Goal: Task Accomplishment & Management: Manage account settings

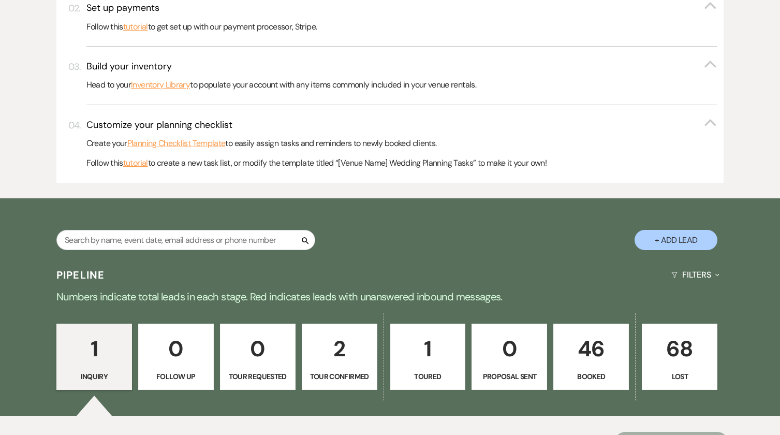
scroll to position [518, 0]
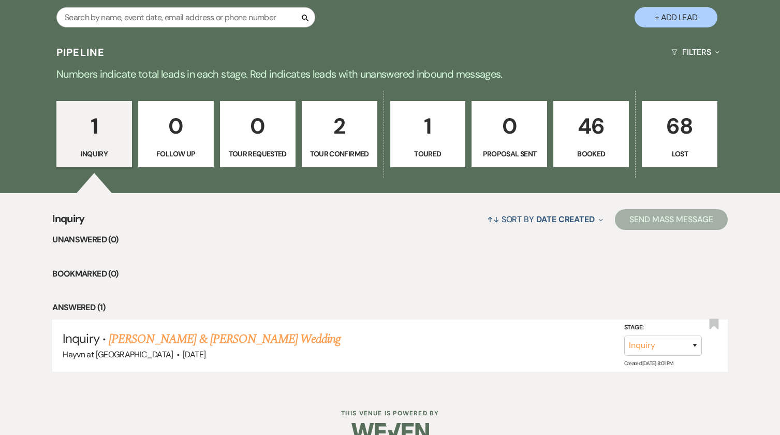
click at [580, 152] on p "Booked" at bounding box center [591, 153] width 62 height 11
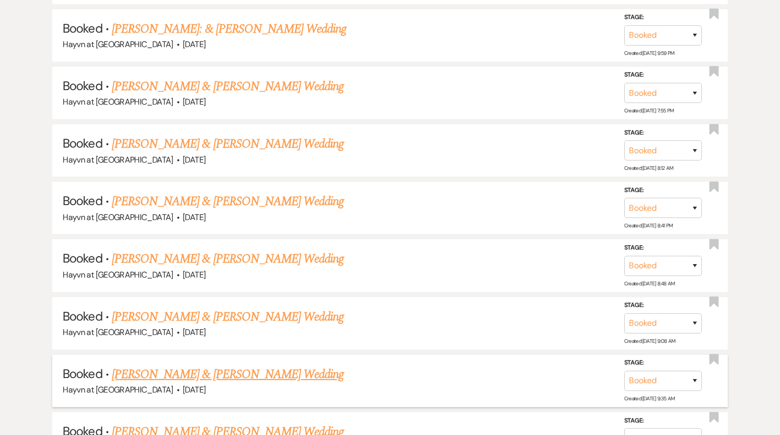
scroll to position [1398, 0]
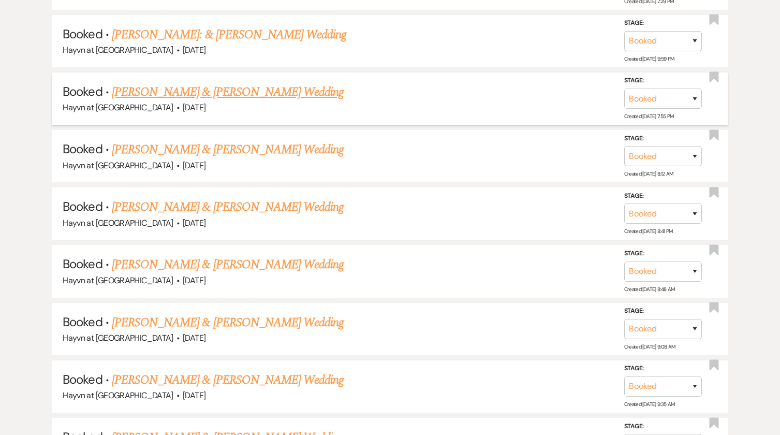
click at [248, 94] on link "[PERSON_NAME] & [PERSON_NAME] Wedding" at bounding box center [228, 92] width 232 height 19
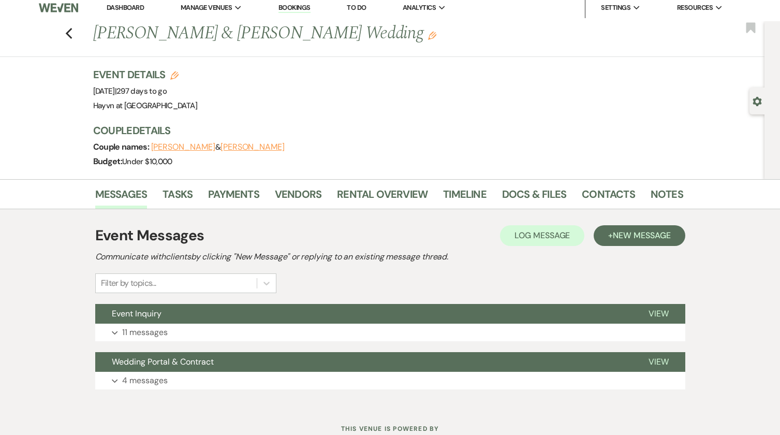
scroll to position [42, 0]
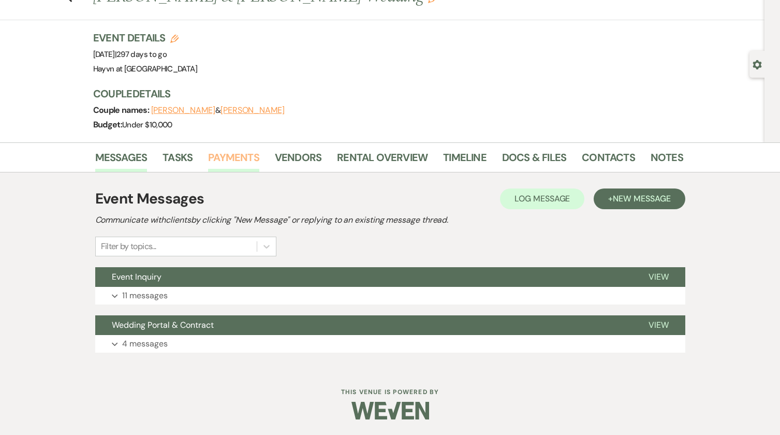
click at [252, 155] on link "Payments" at bounding box center [233, 160] width 51 height 23
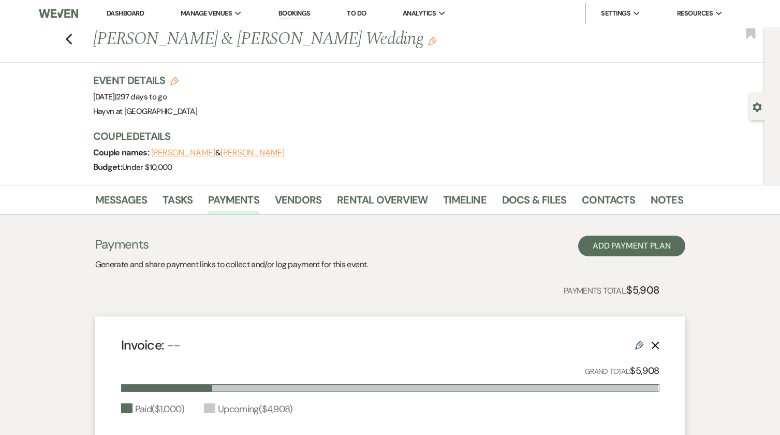
click at [137, 13] on link "Dashboard" at bounding box center [125, 13] width 37 height 9
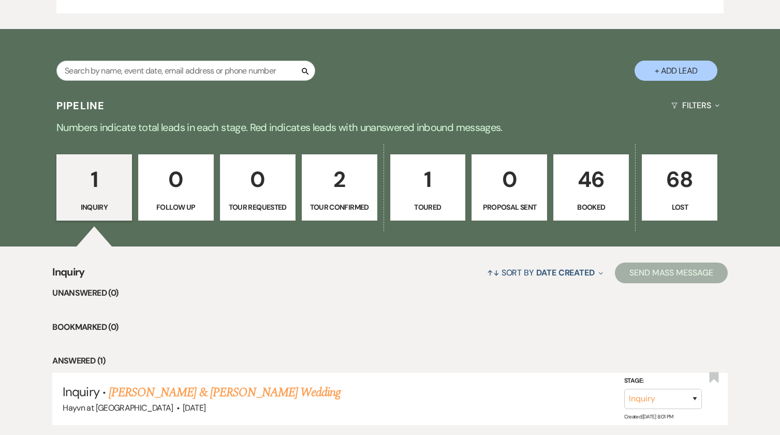
scroll to position [518, 0]
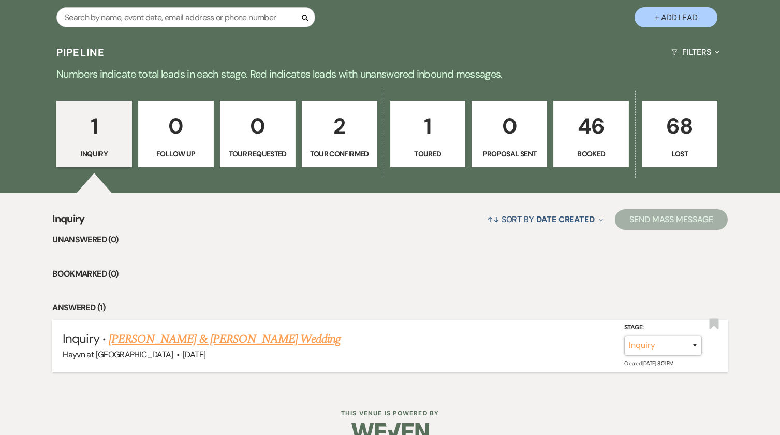
click at [689, 343] on select "Inquiry Follow Up Tour Requested Tour Confirmed Toured Proposal Sent Booked Lost" at bounding box center [663, 345] width 78 height 20
select select "4"
click at [624, 335] on select "Inquiry Follow Up Tour Requested Tour Confirmed Toured Proposal Sent Booked Lost" at bounding box center [663, 345] width 78 height 20
click at [683, 349] on button "Save" at bounding box center [681, 345] width 52 height 21
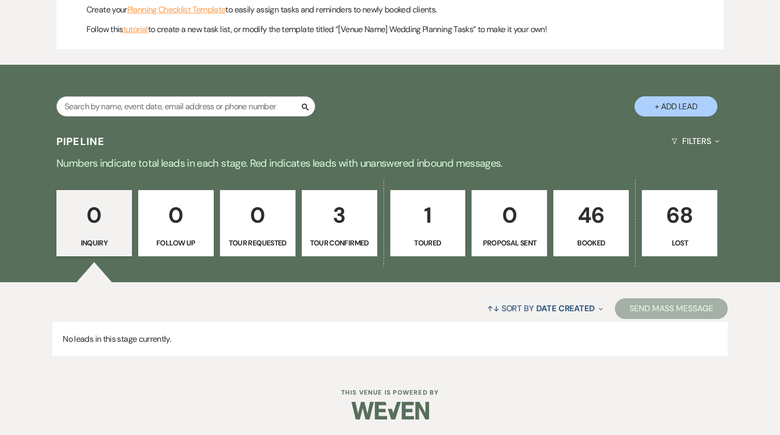
click at [581, 240] on p "Booked" at bounding box center [591, 242] width 62 height 11
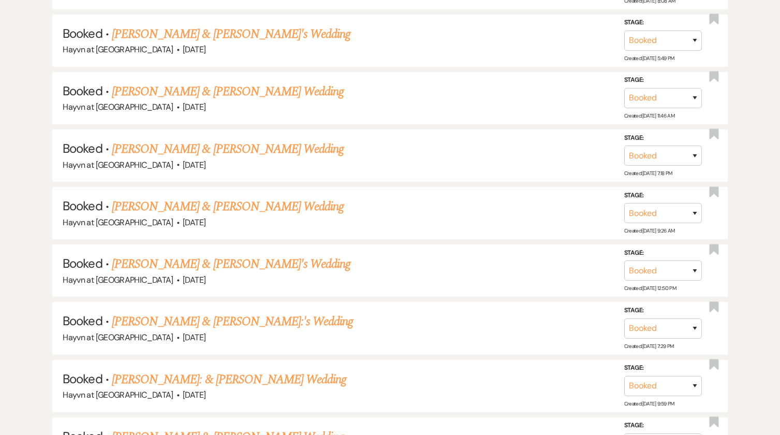
scroll to position [998, 0]
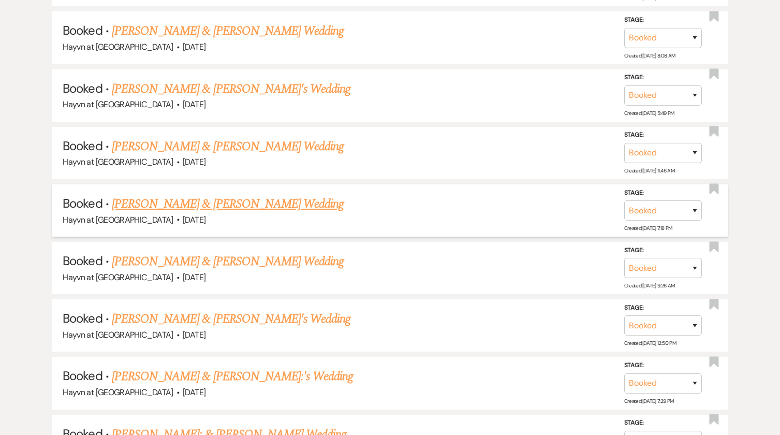
click at [265, 208] on link "[PERSON_NAME] & [PERSON_NAME] Wedding" at bounding box center [228, 204] width 232 height 19
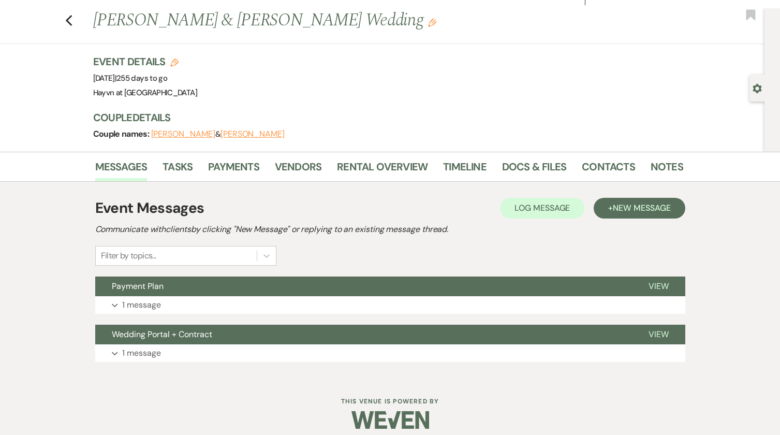
scroll to position [28, 0]
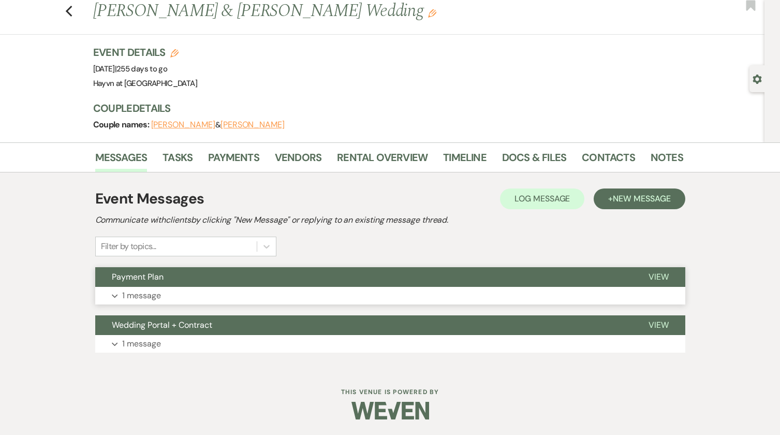
click at [118, 294] on icon "Expand" at bounding box center [115, 296] width 6 height 4
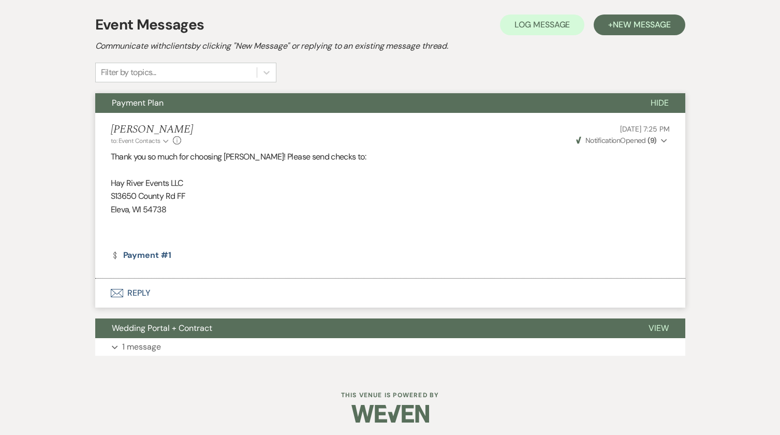
scroll to position [50, 0]
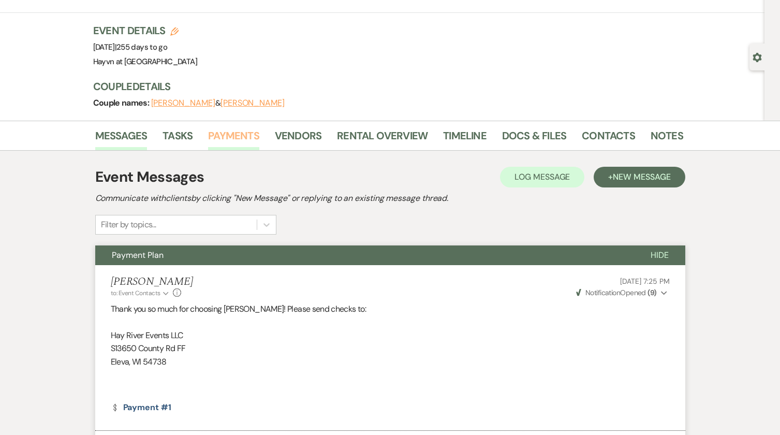
click at [238, 133] on link "Payments" at bounding box center [233, 138] width 51 height 23
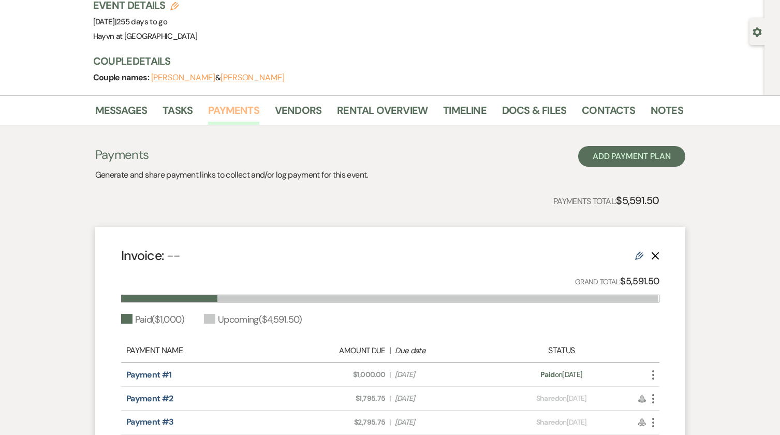
scroll to position [155, 0]
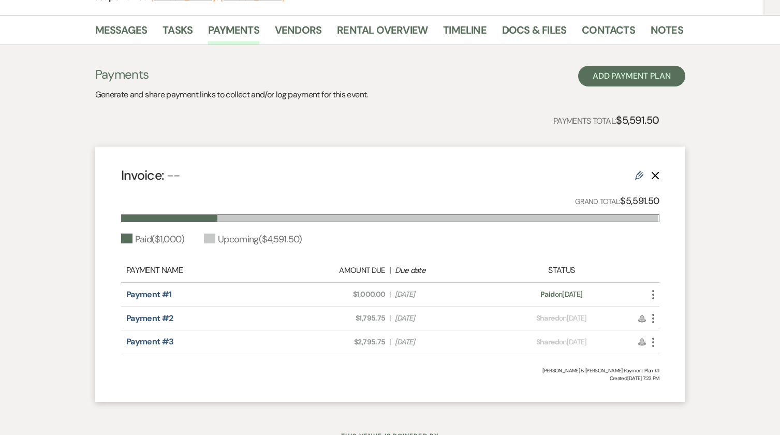
click at [651, 317] on icon "More" at bounding box center [653, 318] width 12 height 12
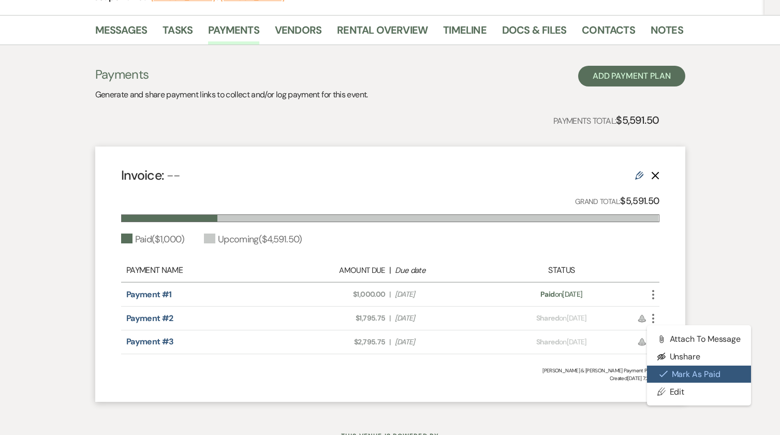
click at [670, 367] on button "Check [PERSON_NAME] [PERSON_NAME] as Paid" at bounding box center [699, 374] width 105 height 18
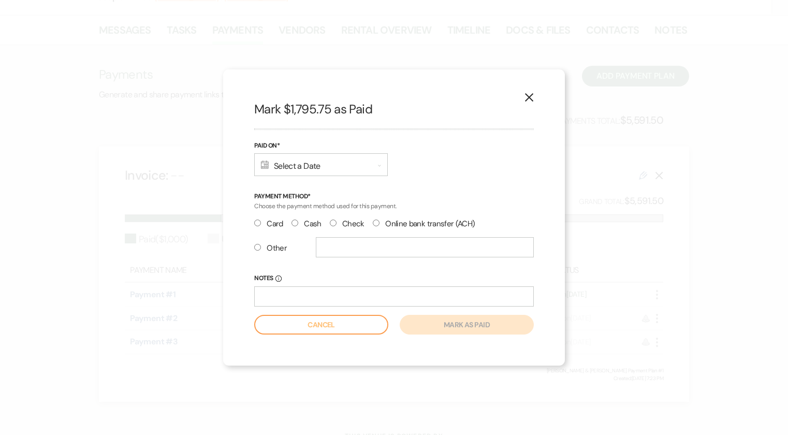
click at [334, 168] on div "Calendar Select a Date Expand" at bounding box center [321, 164] width 134 height 23
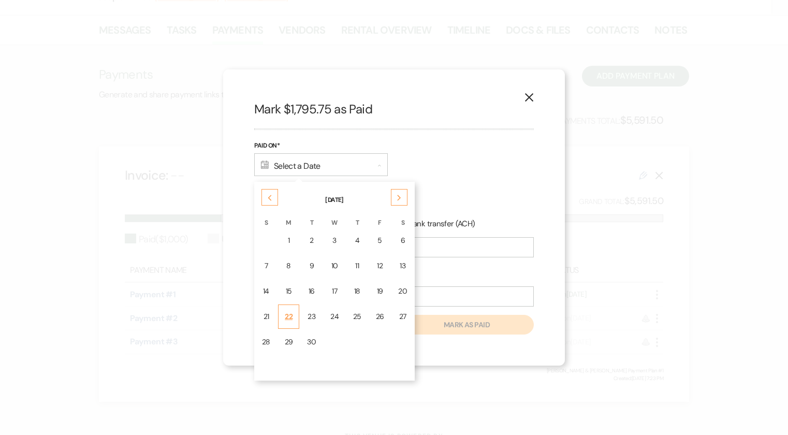
click at [290, 311] on div "22" at bounding box center [289, 316] width 8 height 11
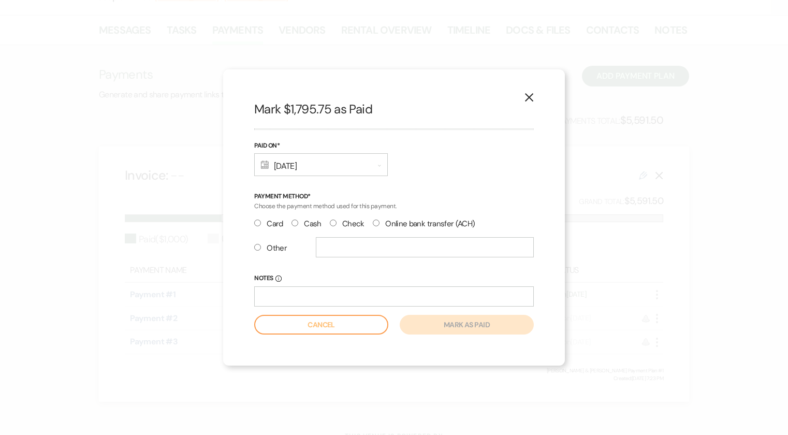
click at [293, 222] on input "Cash" at bounding box center [294, 222] width 7 height 7
radio input "true"
click at [472, 327] on button "Mark as paid" at bounding box center [467, 325] width 134 height 20
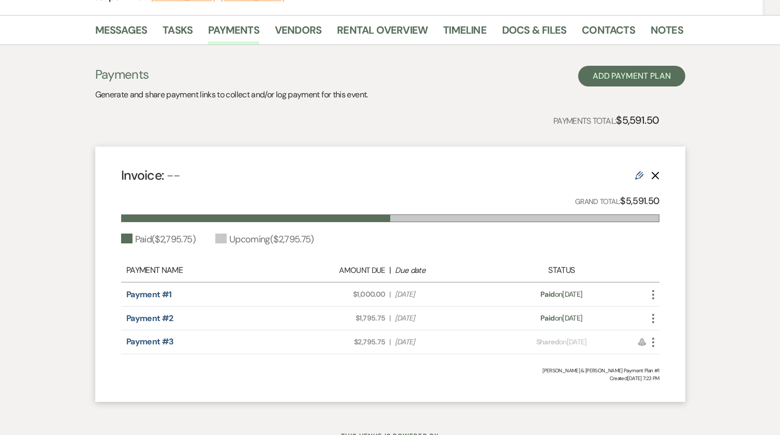
click at [655, 342] on icon "More" at bounding box center [653, 342] width 12 height 12
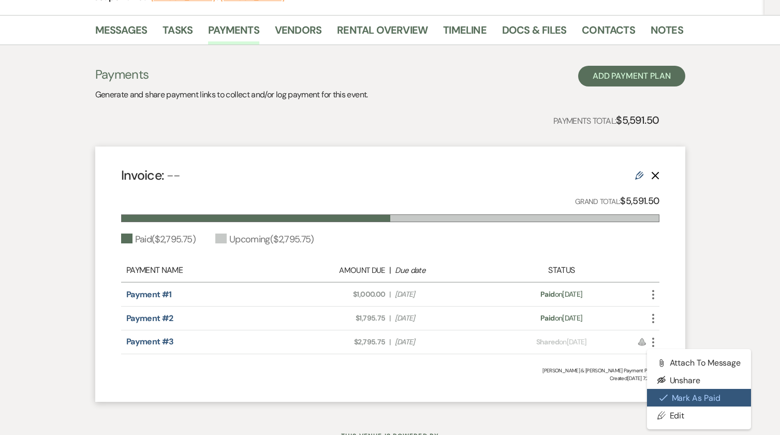
click at [685, 393] on button "Check [PERSON_NAME] [PERSON_NAME] as Paid" at bounding box center [699, 398] width 105 height 18
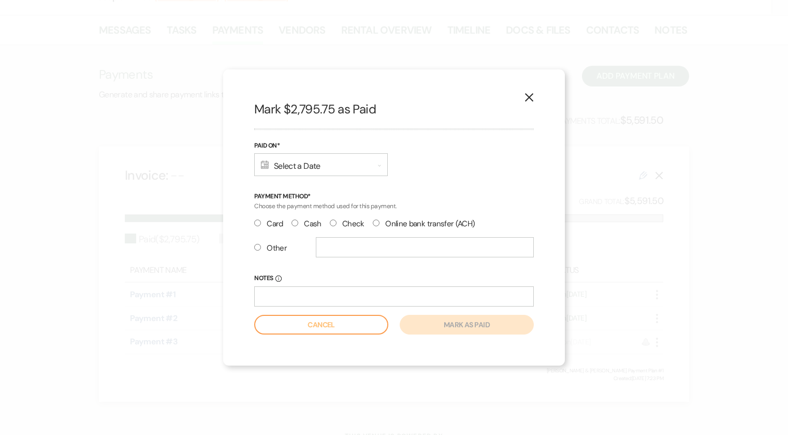
click at [332, 222] on input "Check" at bounding box center [333, 222] width 7 height 7
radio input "true"
click at [333, 167] on div "Calendar Select a Date Expand" at bounding box center [321, 164] width 134 height 23
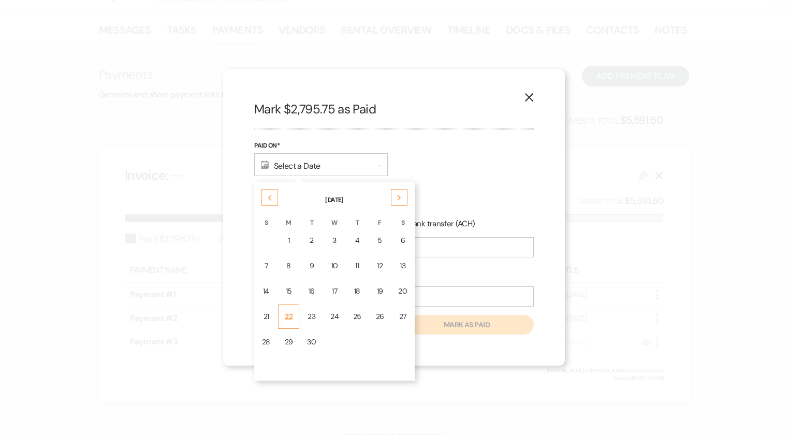
click at [289, 312] on div "22" at bounding box center [289, 316] width 8 height 11
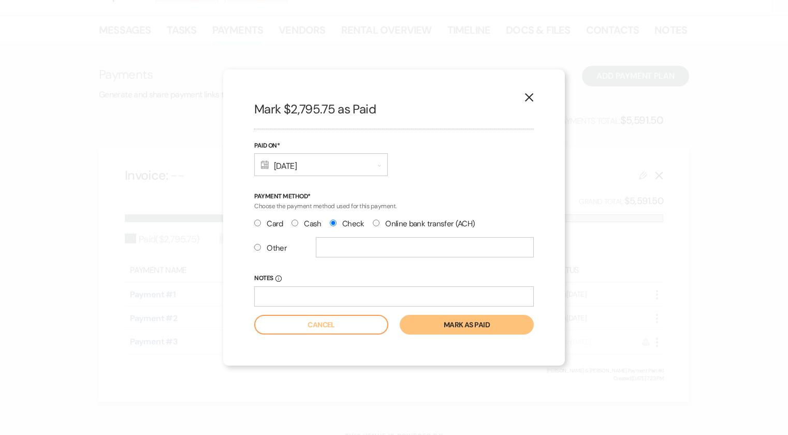
click at [459, 330] on button "Mark as paid" at bounding box center [467, 325] width 134 height 20
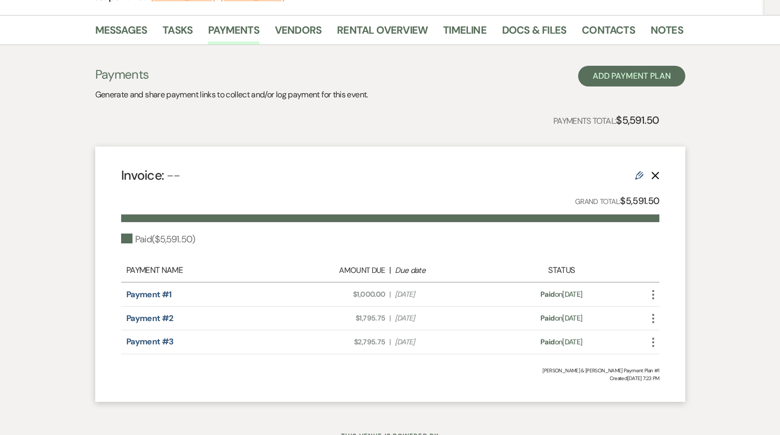
scroll to position [0, 0]
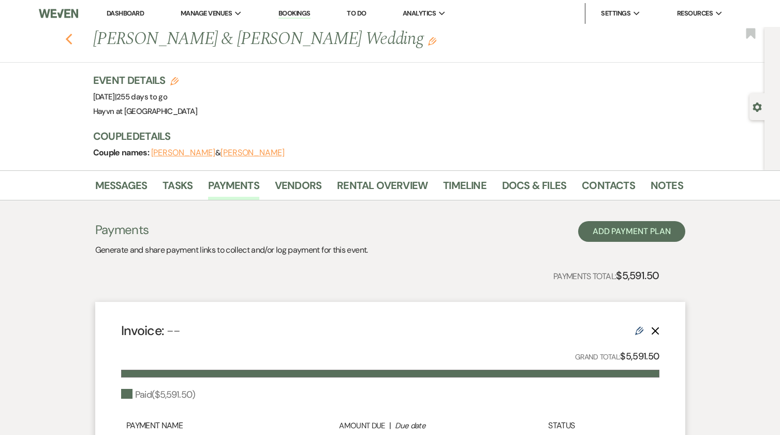
click at [73, 40] on icon "Previous" at bounding box center [69, 39] width 8 height 12
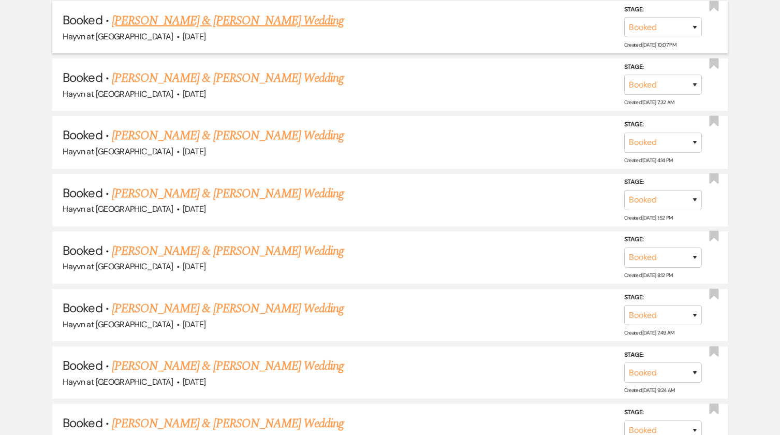
scroll to position [2603, 0]
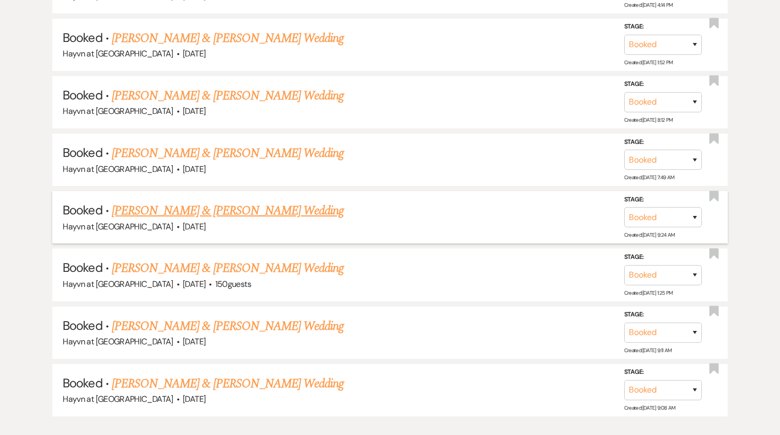
click at [285, 212] on link "[PERSON_NAME] & [PERSON_NAME] Wedding" at bounding box center [228, 210] width 232 height 19
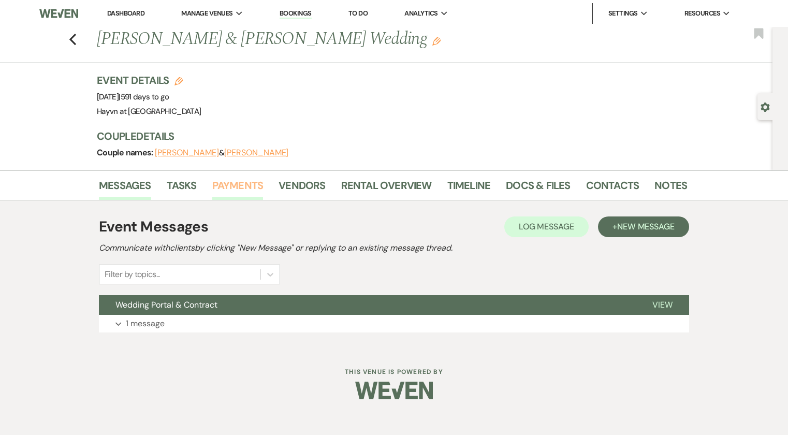
click at [231, 181] on link "Payments" at bounding box center [237, 188] width 51 height 23
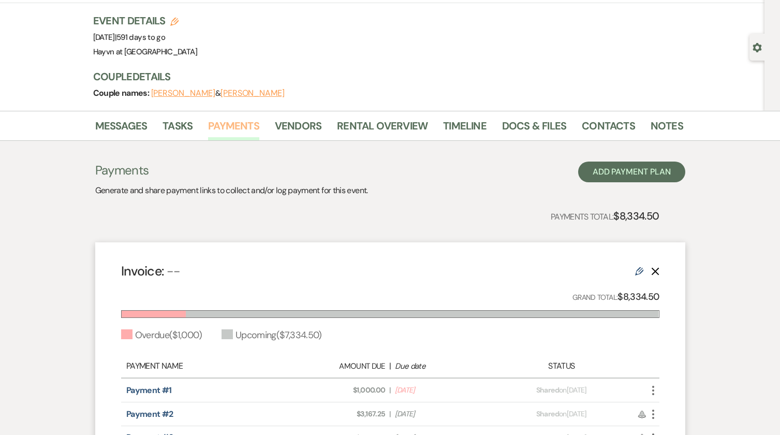
scroll to position [155, 0]
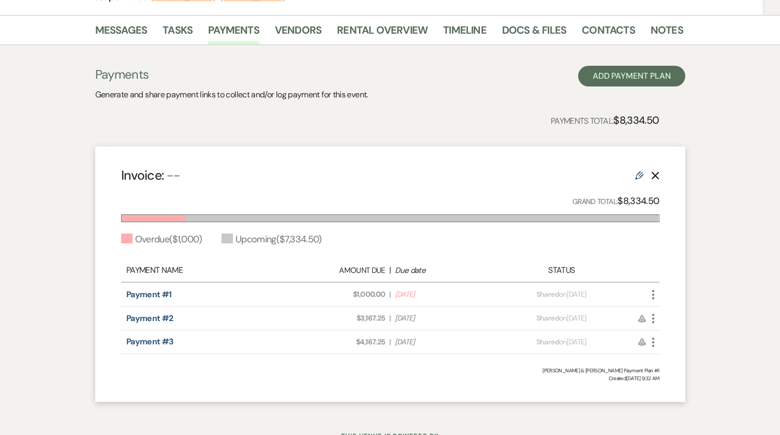
click at [655, 297] on icon "More" at bounding box center [653, 294] width 12 height 12
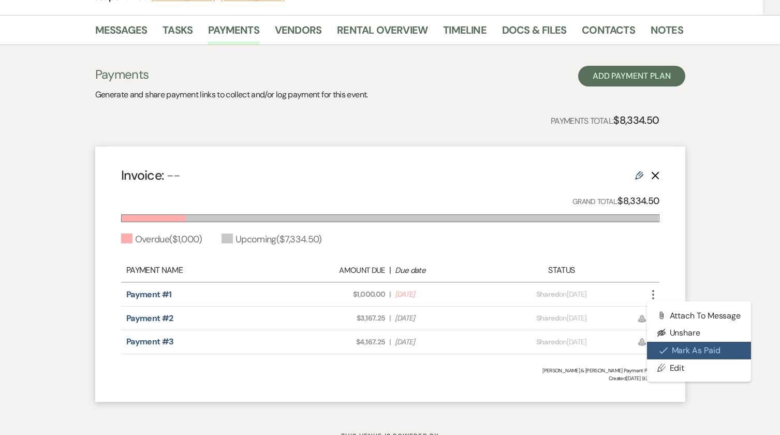
click at [683, 345] on button "Check [PERSON_NAME] [PERSON_NAME] as Paid" at bounding box center [699, 351] width 105 height 18
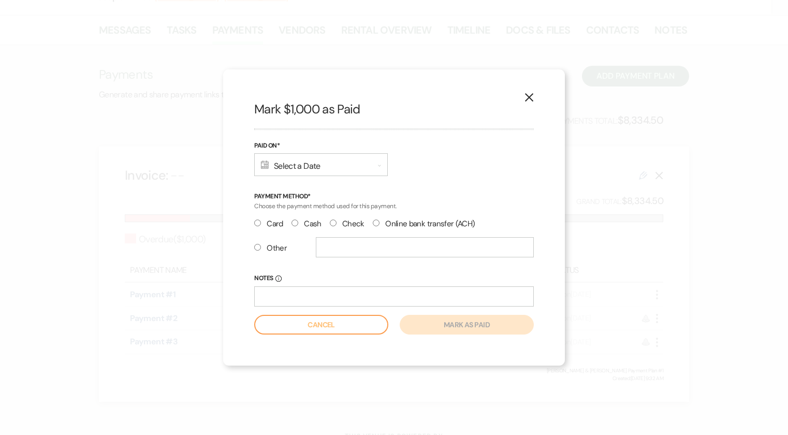
click at [362, 168] on div "Calendar Select a Date Expand" at bounding box center [321, 164] width 134 height 23
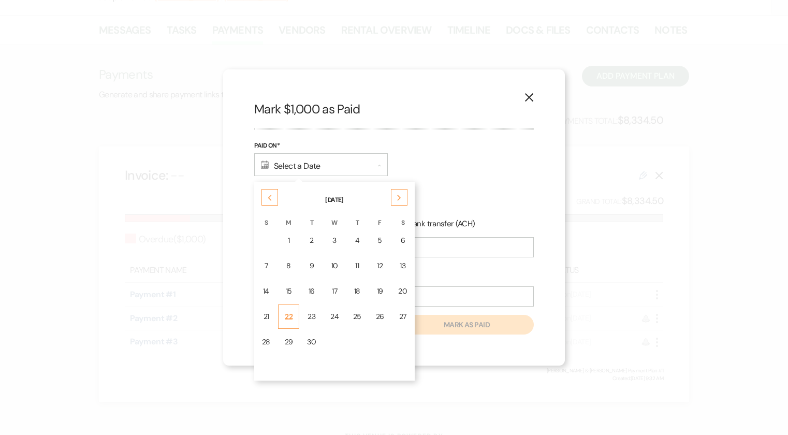
click at [291, 314] on div "22" at bounding box center [289, 316] width 8 height 11
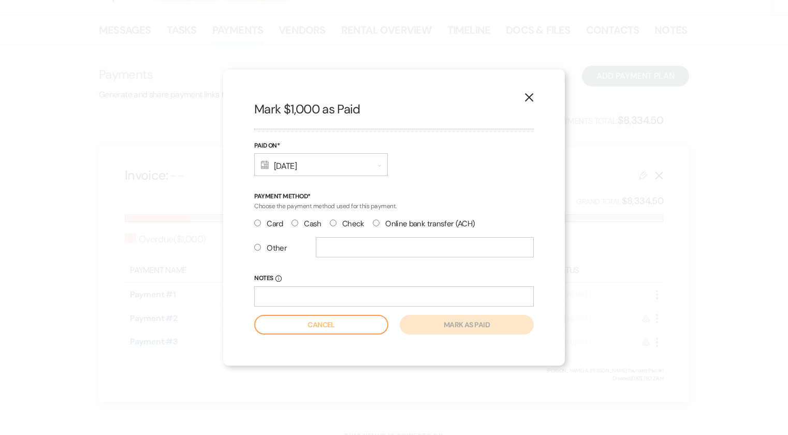
click at [333, 222] on input "Check" at bounding box center [333, 222] width 7 height 7
radio input "true"
click at [471, 326] on button "Mark as paid" at bounding box center [467, 325] width 134 height 20
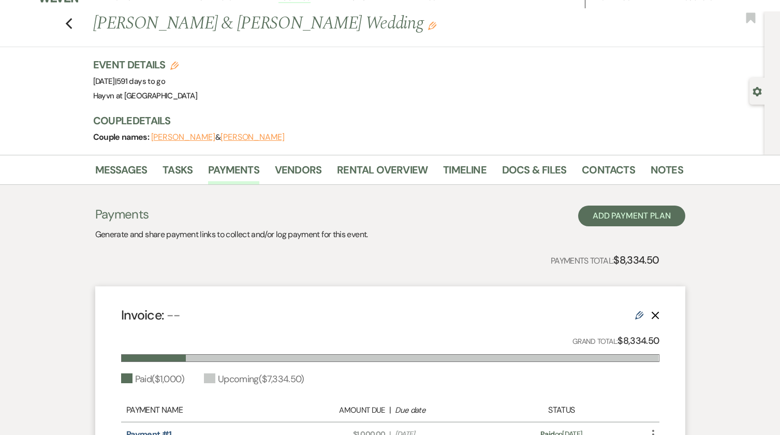
scroll to position [0, 0]
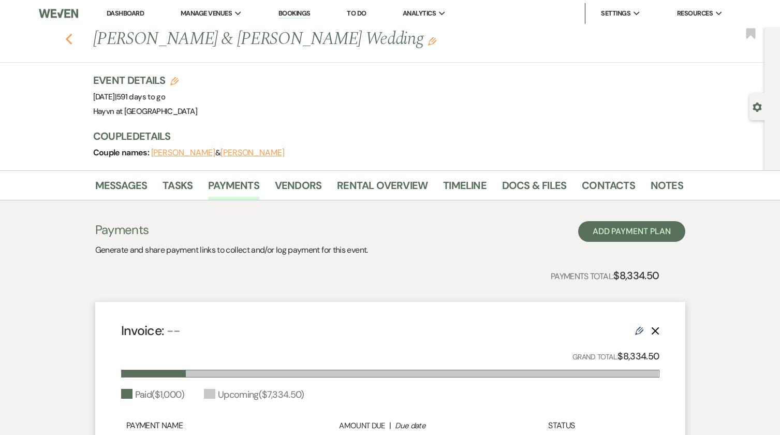
click at [73, 39] on icon "Previous" at bounding box center [69, 39] width 8 height 12
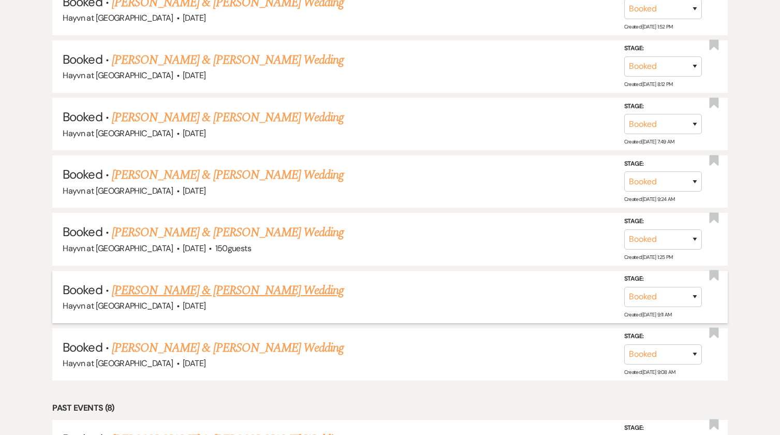
scroll to position [2655, 0]
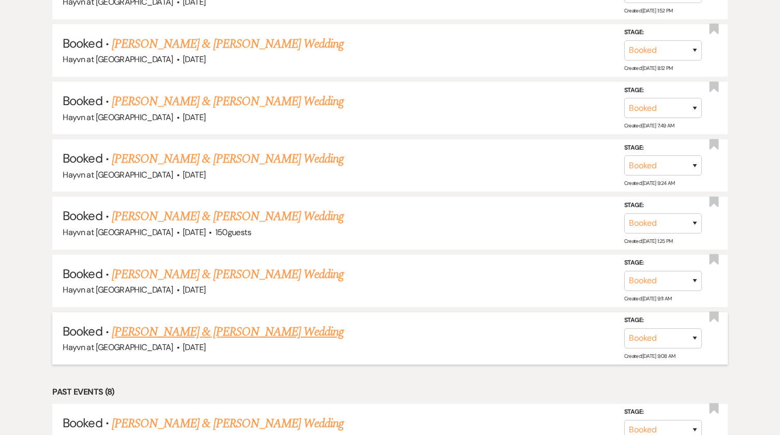
click at [236, 332] on link "[PERSON_NAME] & [PERSON_NAME] Wedding" at bounding box center [228, 332] width 232 height 19
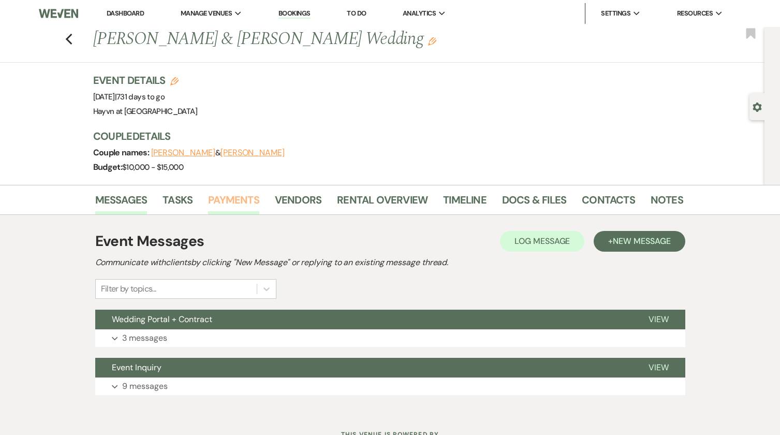
click at [216, 198] on link "Payments" at bounding box center [233, 203] width 51 height 23
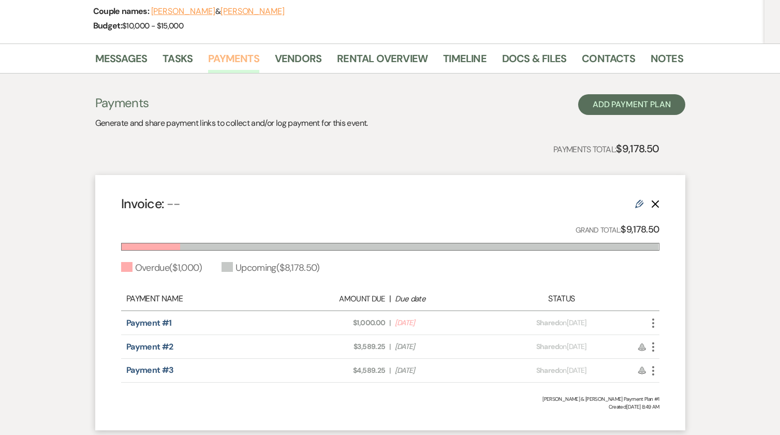
scroll to position [155, 0]
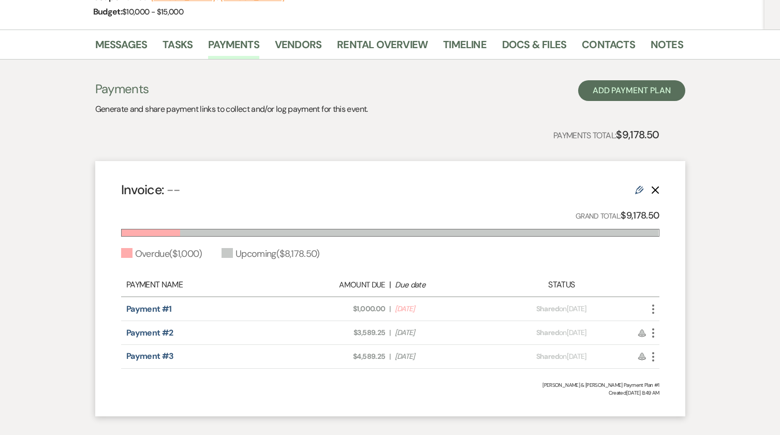
click at [652, 307] on icon "More" at bounding box center [653, 309] width 12 height 12
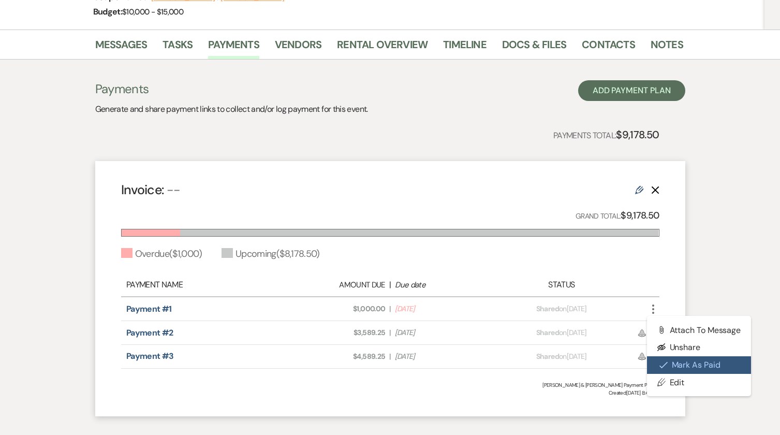
click at [674, 360] on button "Check [PERSON_NAME] [PERSON_NAME] as Paid" at bounding box center [699, 365] width 105 height 18
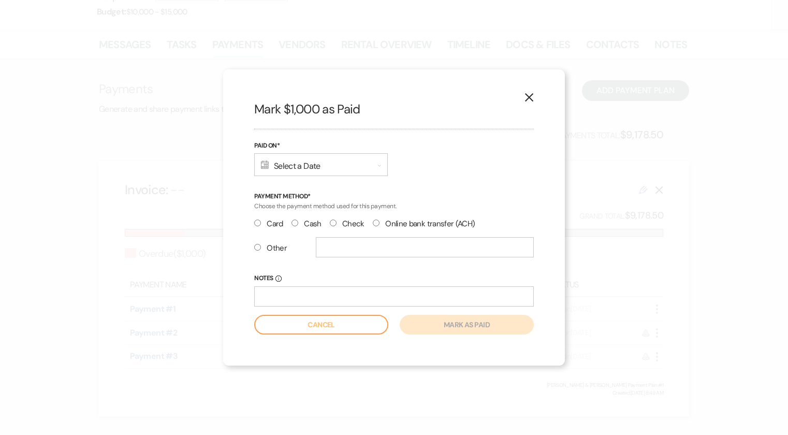
click at [306, 168] on div "Calendar Select a Date Expand" at bounding box center [321, 164] width 134 height 23
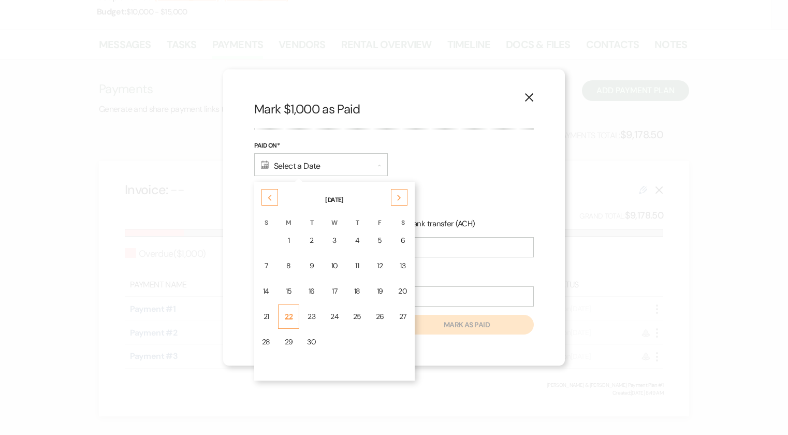
click at [289, 314] on div "22" at bounding box center [289, 316] width 8 height 11
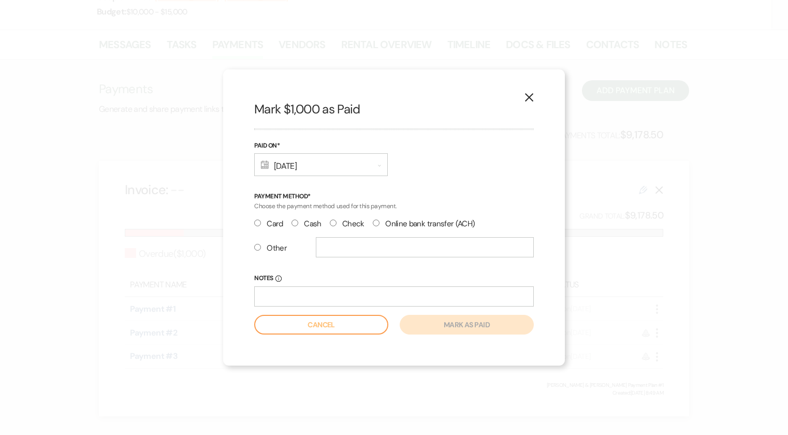
click at [336, 222] on label "Check" at bounding box center [347, 224] width 35 height 14
click at [336, 222] on input "Check" at bounding box center [333, 222] width 7 height 7
radio input "true"
click at [443, 324] on button "Mark as paid" at bounding box center [467, 325] width 134 height 20
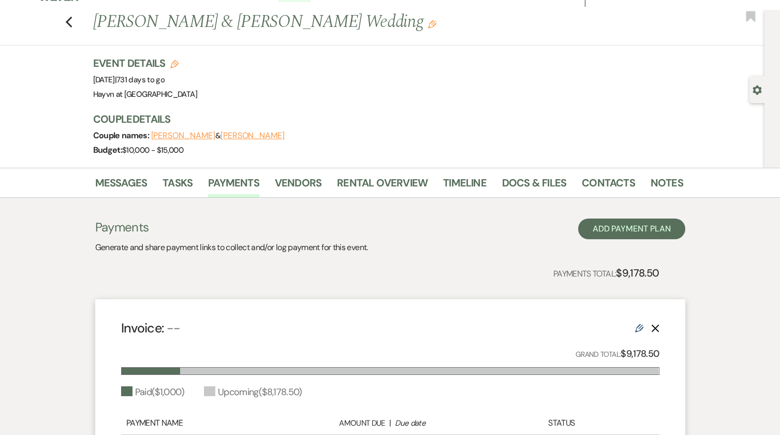
scroll to position [0, 0]
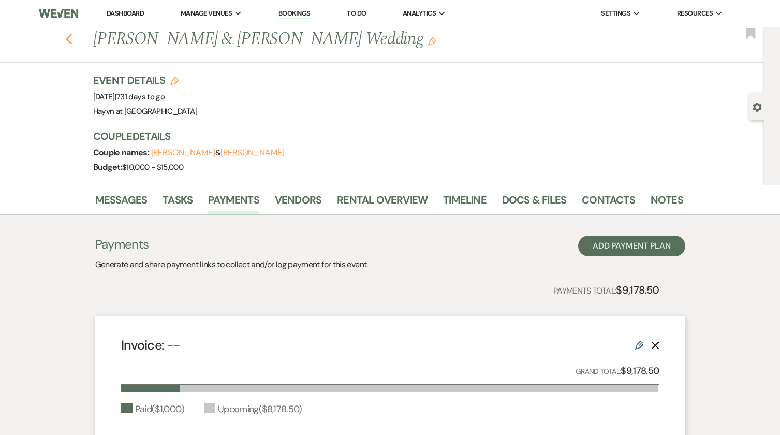
click at [72, 42] on icon "Previous" at bounding box center [69, 39] width 8 height 12
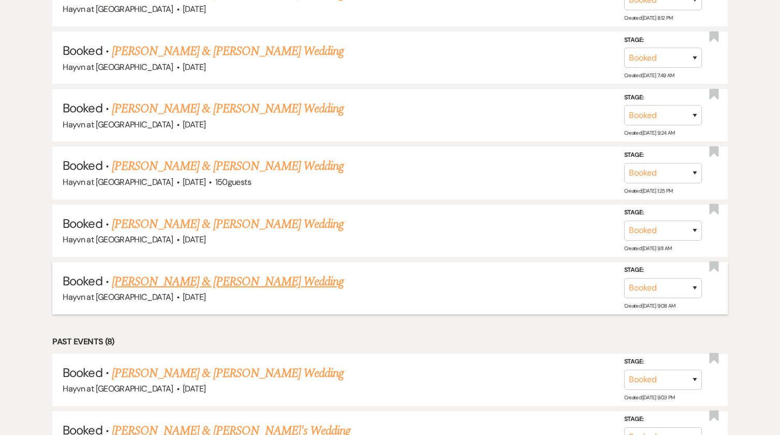
scroll to position [2810, 0]
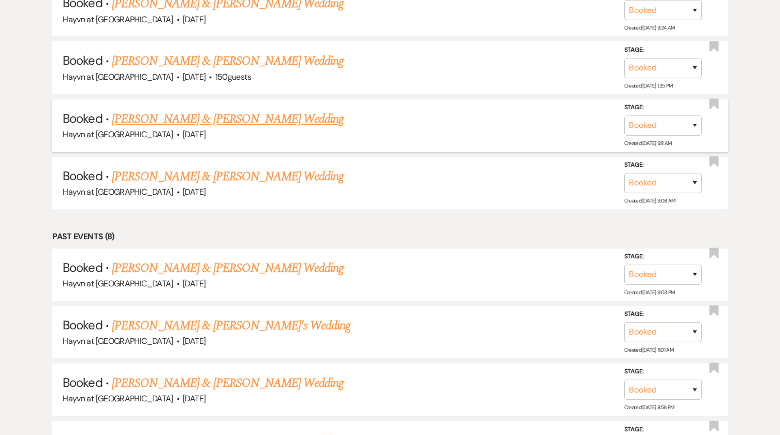
click at [298, 125] on link "[PERSON_NAME] & [PERSON_NAME] Wedding" at bounding box center [228, 119] width 232 height 19
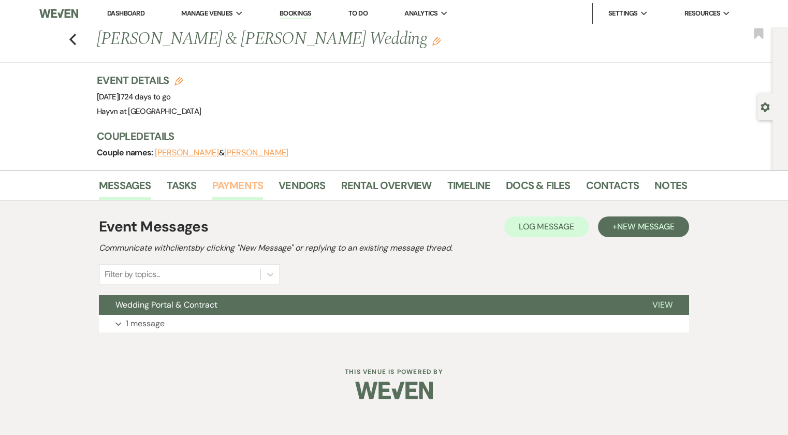
click at [238, 188] on link "Payments" at bounding box center [237, 188] width 51 height 23
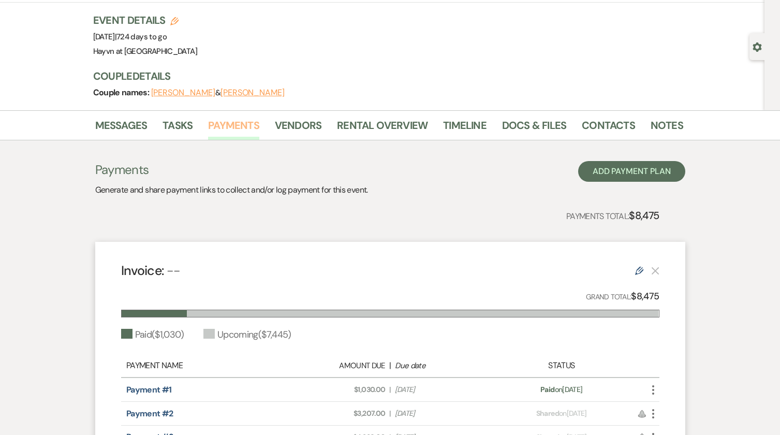
scroll to position [155, 0]
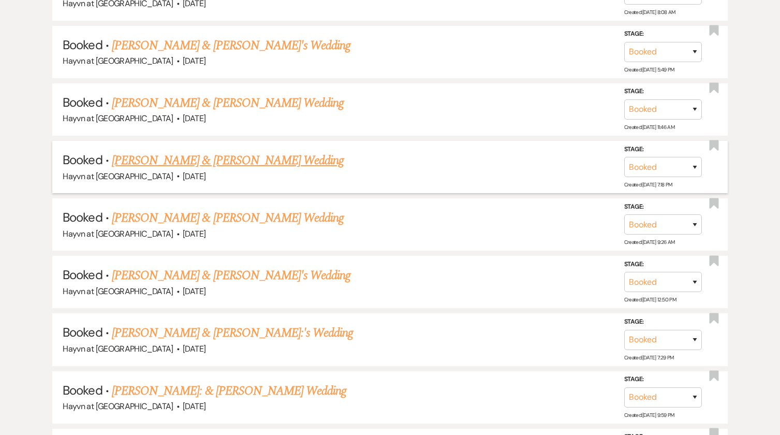
scroll to position [1041, 0]
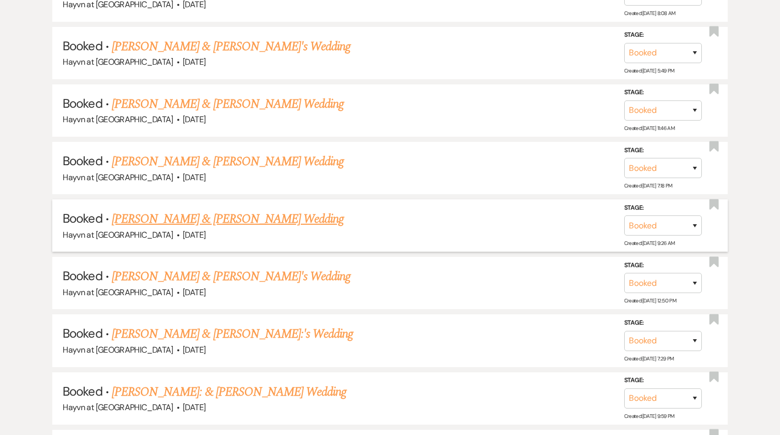
click at [226, 218] on link "[PERSON_NAME] & [PERSON_NAME] Wedding" at bounding box center [228, 219] width 232 height 19
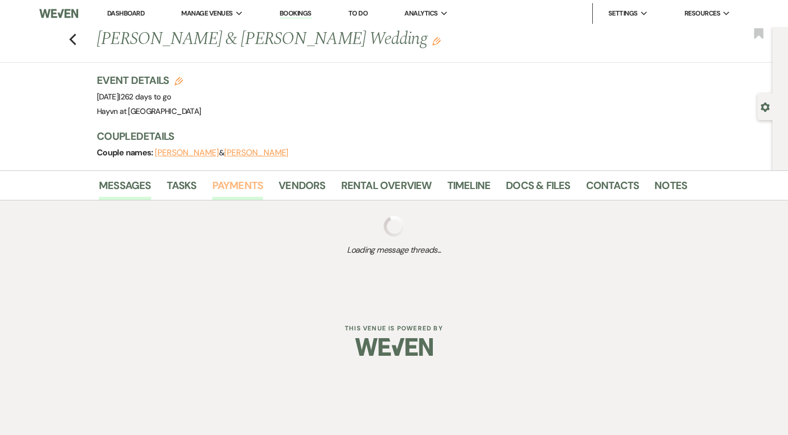
click at [245, 184] on link "Payments" at bounding box center [237, 188] width 51 height 23
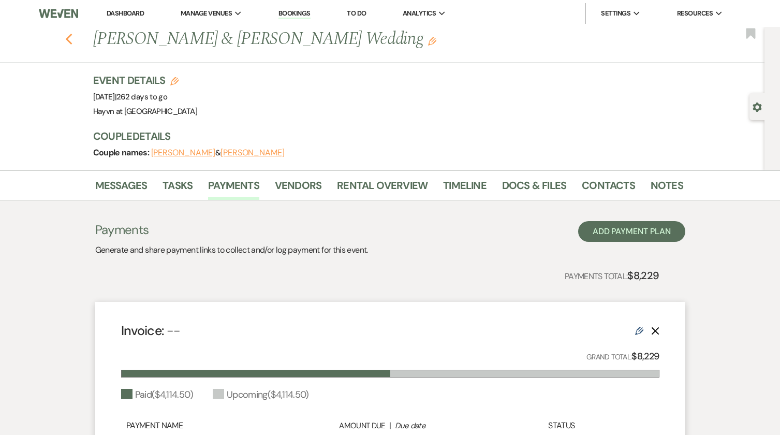
click at [73, 39] on icon "Previous" at bounding box center [69, 39] width 8 height 12
